Goal: Transaction & Acquisition: Download file/media

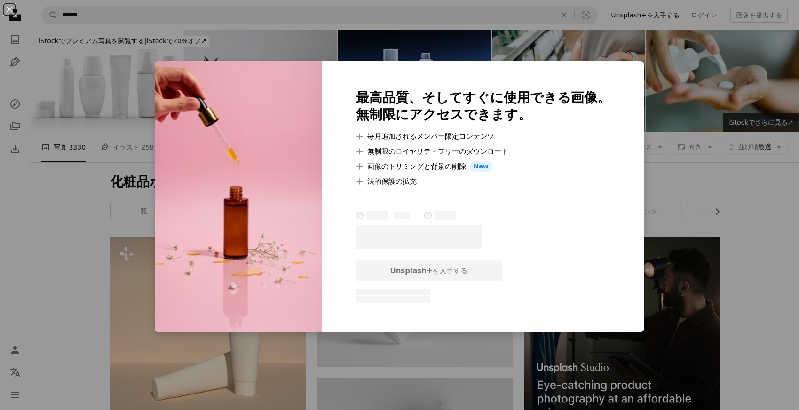
scroll to position [3113, 0]
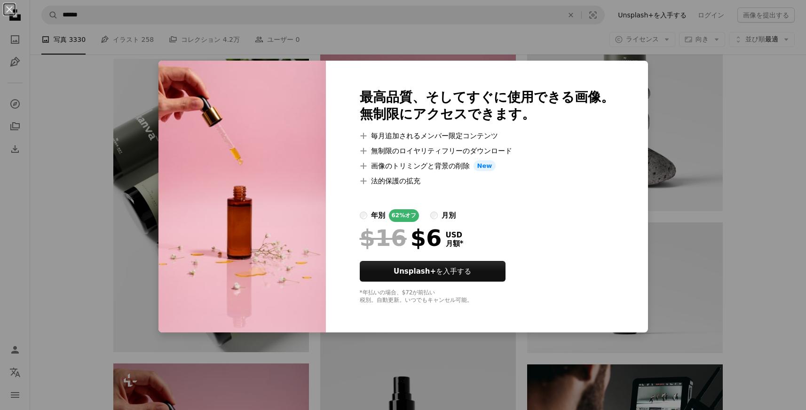
click at [305, 246] on img at bounding box center [242, 197] width 167 height 272
click at [143, 213] on div "An X shape 最高品質、そしてすぐに使用できる画像。 無制限にアクセスできます。 A plus sign 毎月追加されるメンバー限定コンテンツ A p…" at bounding box center [403, 205] width 806 height 410
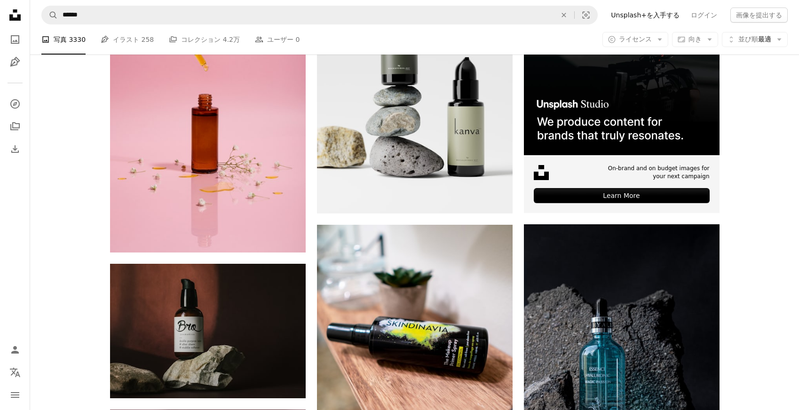
scroll to position [3543, 0]
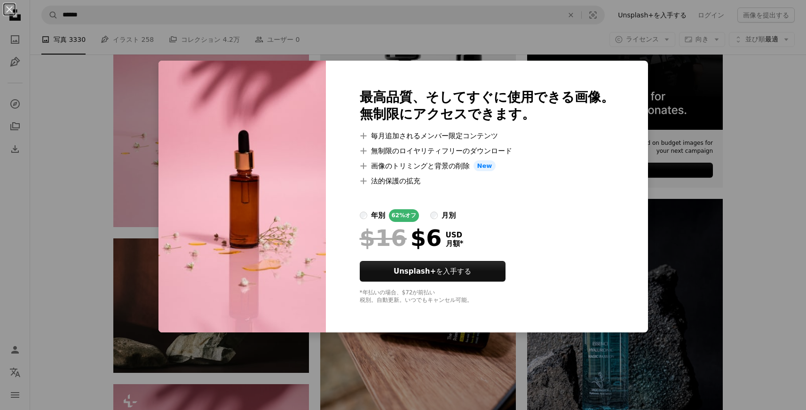
click at [122, 239] on div "An X shape 最高品質、そしてすぐに使用できる画像。 無制限にアクセスできます。 A plus sign 毎月追加されるメンバー限定コンテンツ A p…" at bounding box center [403, 205] width 806 height 410
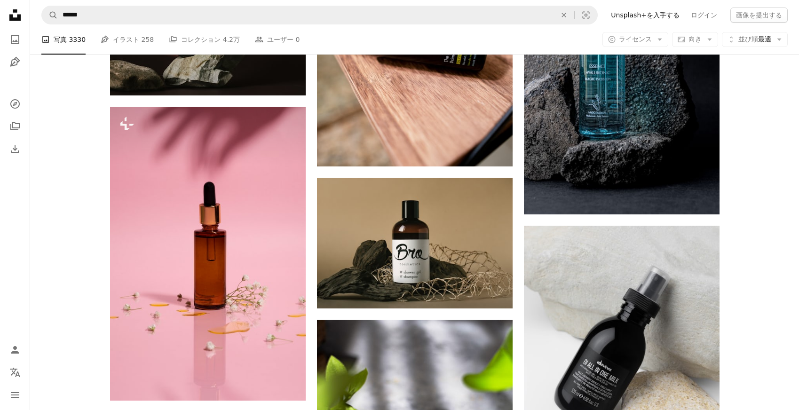
scroll to position [3756, 0]
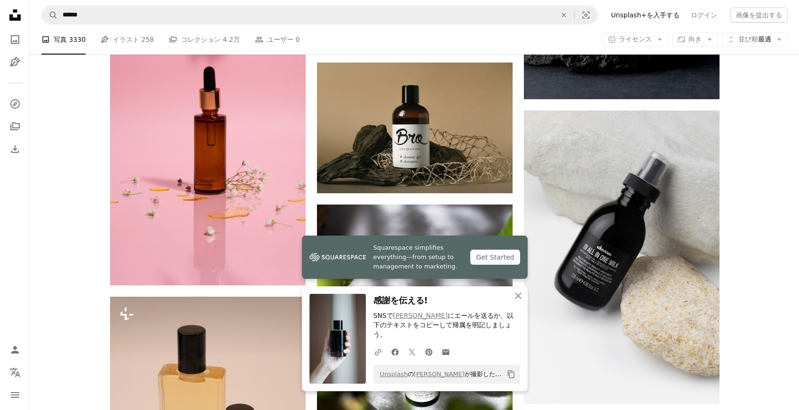
scroll to position [4027, 0]
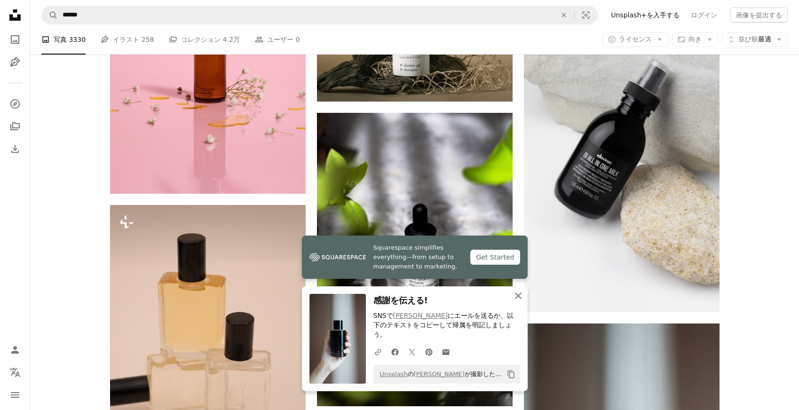
click at [516, 296] on icon "An X shape" at bounding box center [518, 295] width 11 height 11
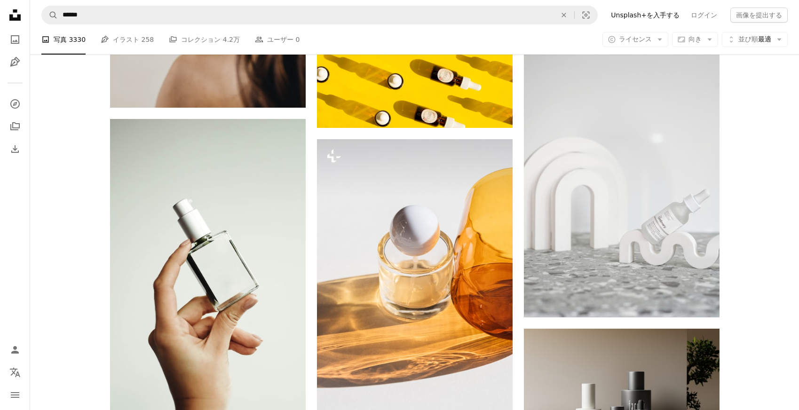
scroll to position [7493, 0]
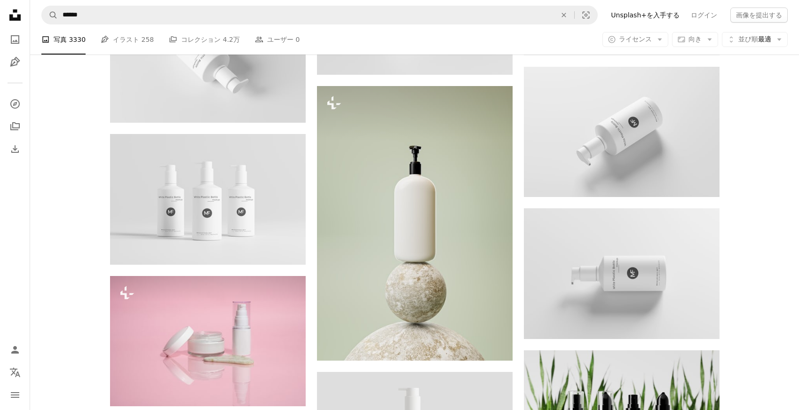
scroll to position [590, 0]
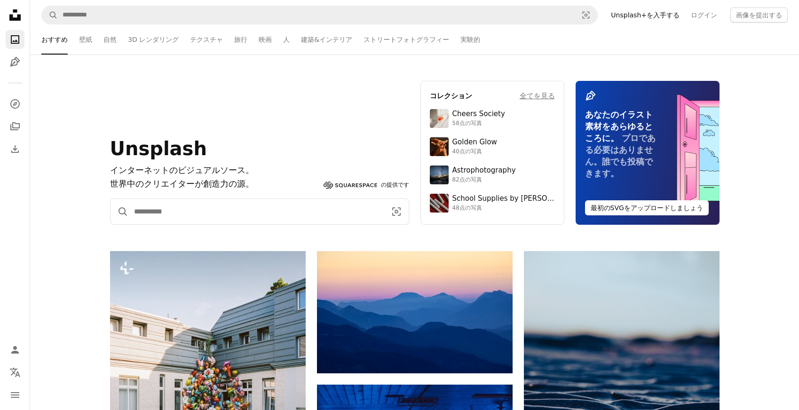
click at [177, 214] on input "サイト内でビジュアルを探す" at bounding box center [256, 211] width 256 height 25
type input "******"
click button "A magnifying glass" at bounding box center [120, 211] width 18 height 25
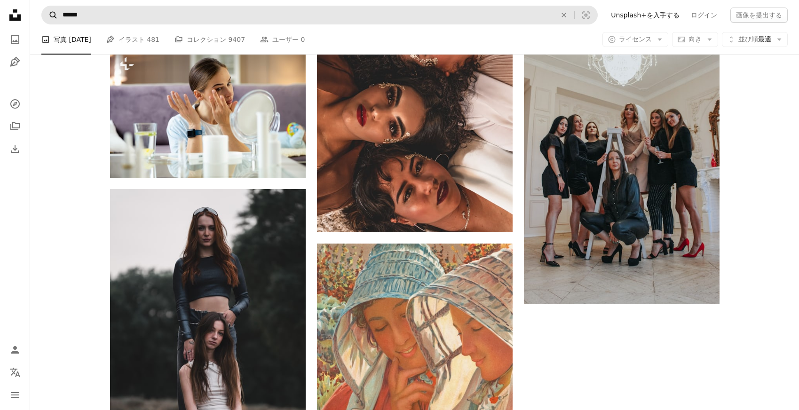
scroll to position [1711, 0]
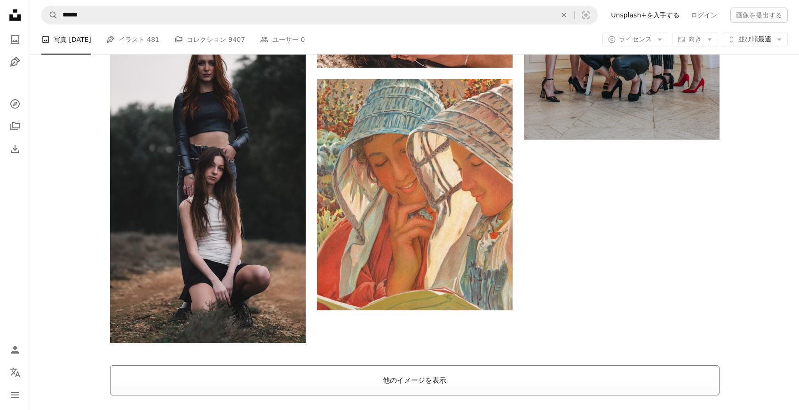
click at [403, 365] on button "他のイメージを表示" at bounding box center [415, 380] width 610 height 30
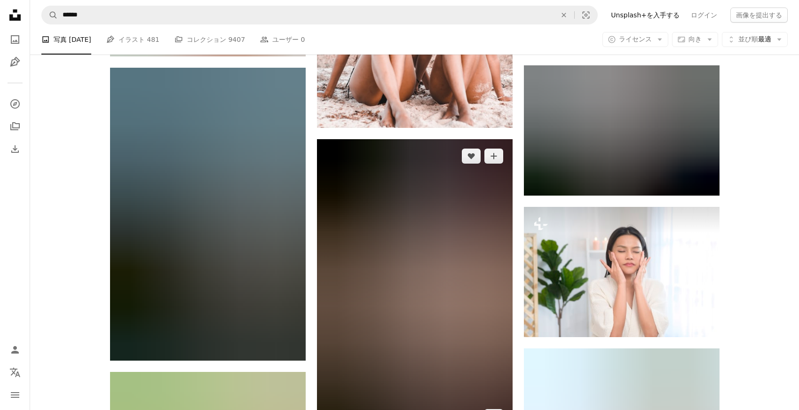
scroll to position [3481, 0]
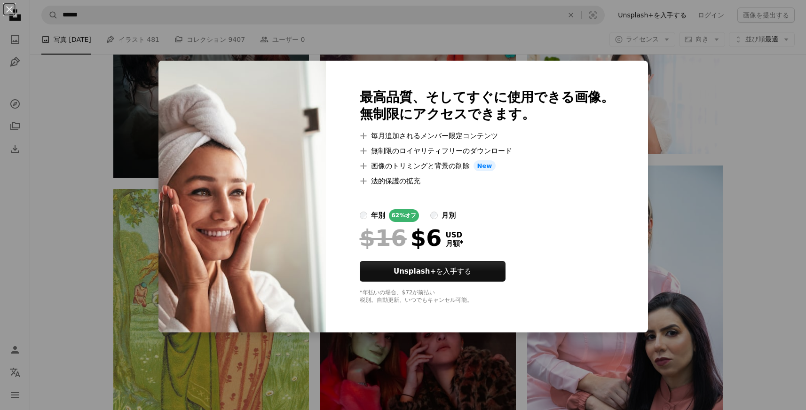
click at [141, 218] on div "An X shape 最高品質、そしてすぐに使用できる画像。 無制限にアクセスできます。 A plus sign 毎月追加されるメンバー限定コンテンツ A p…" at bounding box center [403, 205] width 806 height 410
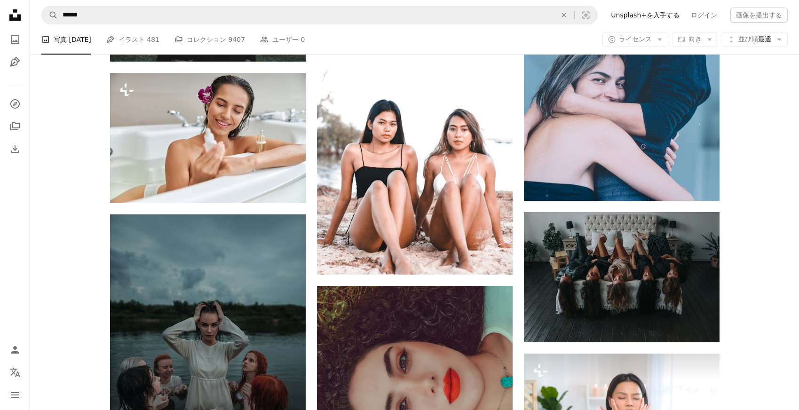
scroll to position [3056, 0]
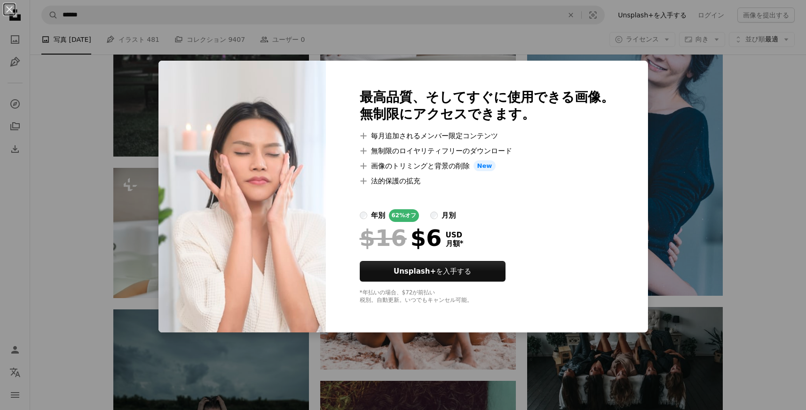
click at [77, 243] on div "An X shape 最高品質、そしてすぐに使用できる画像。 無制限にアクセスできます。 A plus sign 毎月追加されるメンバー限定コンテンツ A p…" at bounding box center [403, 205] width 806 height 410
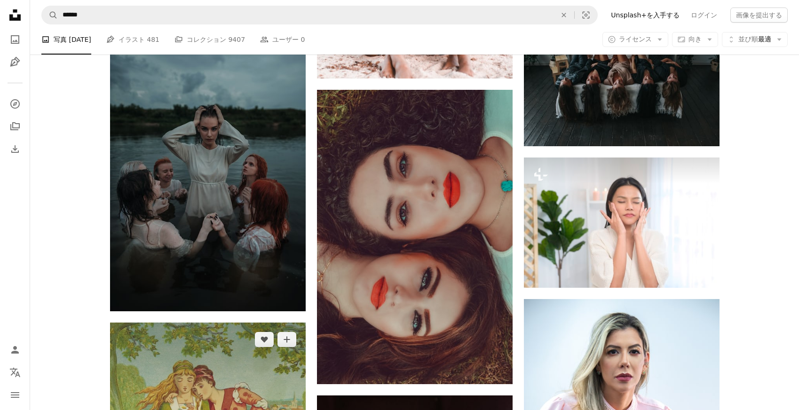
scroll to position [3493, 0]
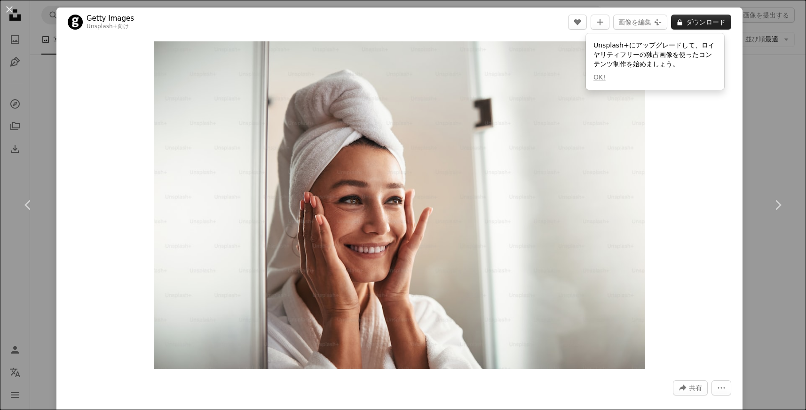
click at [697, 21] on button "A lock ダウンロード" at bounding box center [701, 22] width 60 height 15
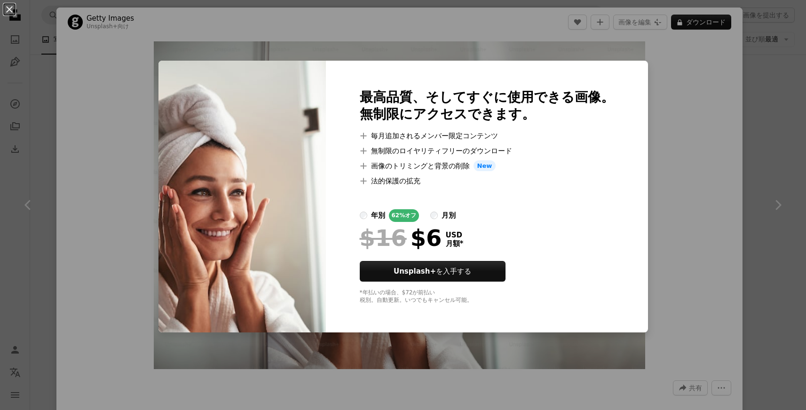
click at [128, 251] on div "An X shape 最高品質、そしてすぐに使用できる画像。 無制限にアクセスできます。 A plus sign 毎月追加されるメンバー限定コンテンツ A p…" at bounding box center [403, 205] width 806 height 410
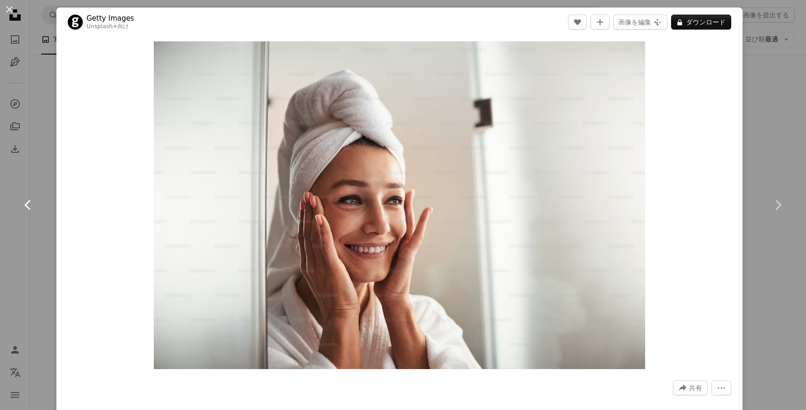
click at [40, 164] on link "Chevron left" at bounding box center [28, 205] width 56 height 90
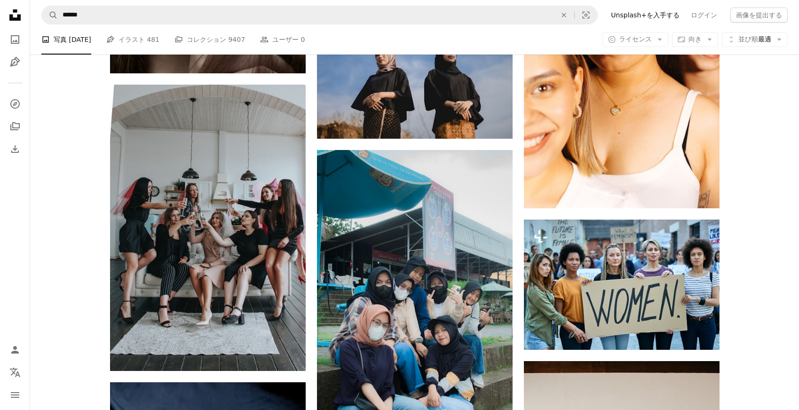
scroll to position [11259, 0]
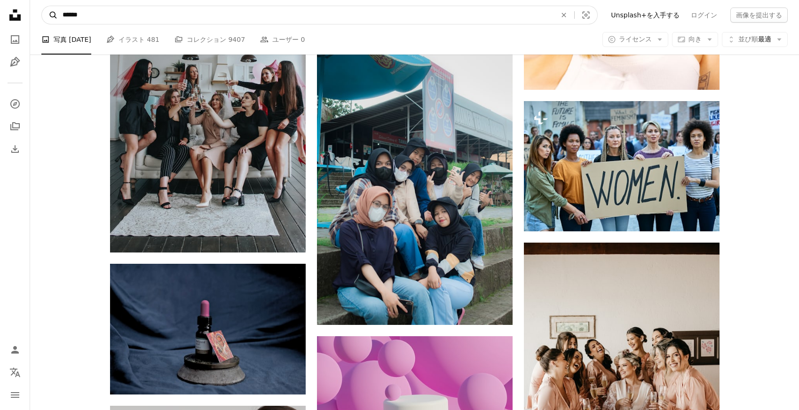
drag, startPoint x: 85, startPoint y: 17, endPoint x: 52, endPoint y: 19, distance: 33.0
click at [52, 19] on form "A magnifying glass ****** An X shape Visual search" at bounding box center [319, 15] width 556 height 19
type input "******"
click button "A magnifying glass" at bounding box center [50, 15] width 16 height 18
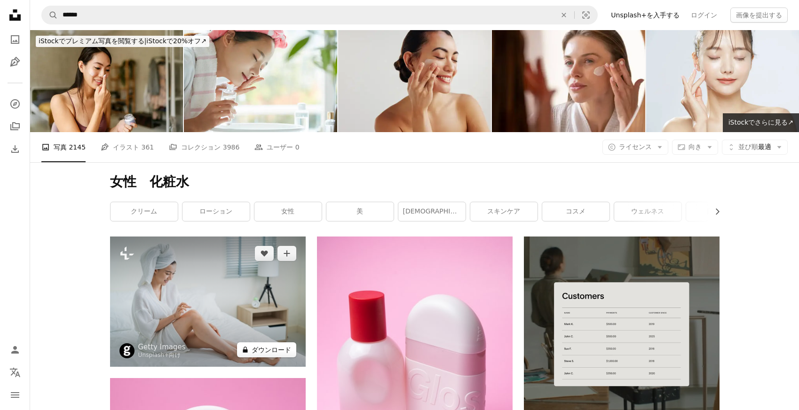
click at [269, 342] on button "A lock ダウンロード" at bounding box center [266, 349] width 59 height 15
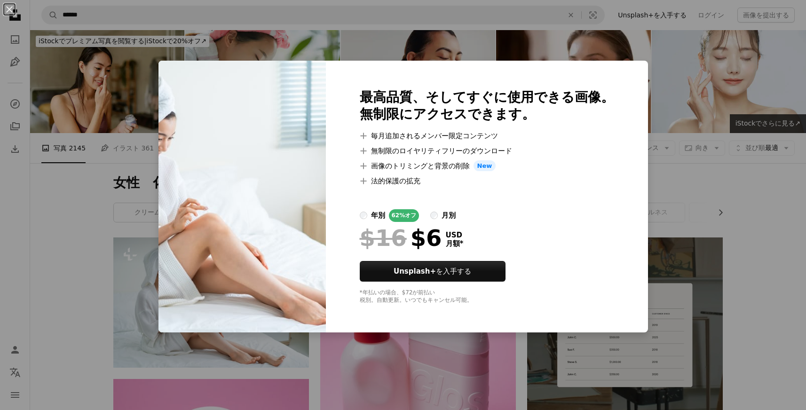
click at [102, 227] on div "An X shape 最高品質、そしてすぐに使用できる画像。 無制限にアクセスできます。 A plus sign 毎月追加されるメンバー限定コンテンツ A p…" at bounding box center [403, 205] width 806 height 410
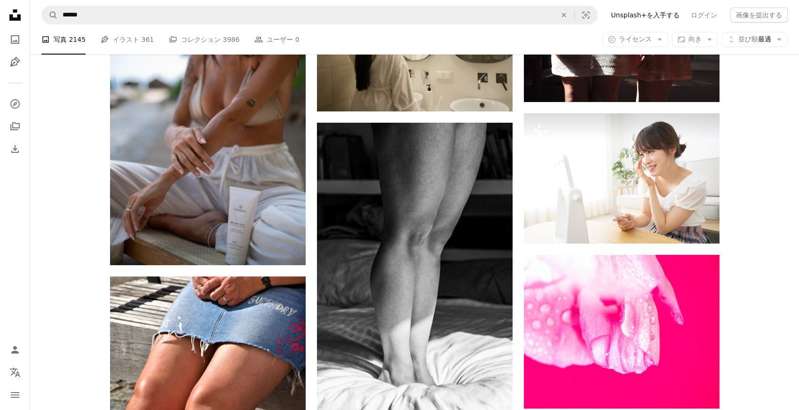
scroll to position [10845, 0]
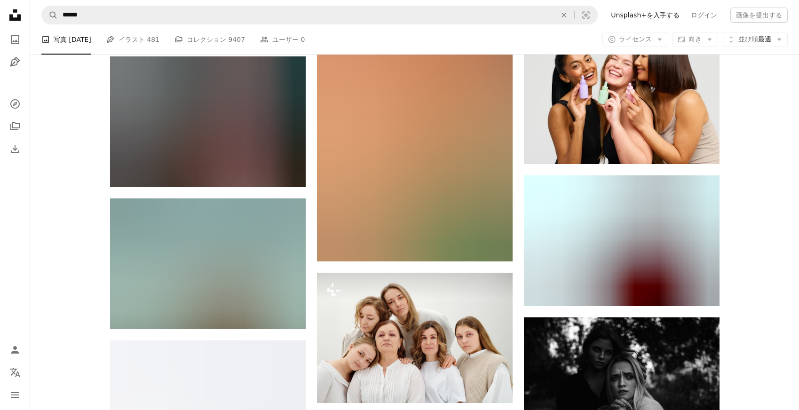
scroll to position [11259, 0]
